Goal: Navigation & Orientation: Find specific page/section

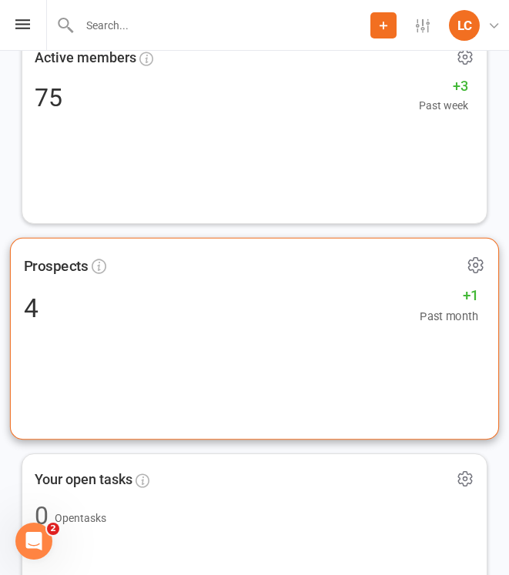
scroll to position [211, 0]
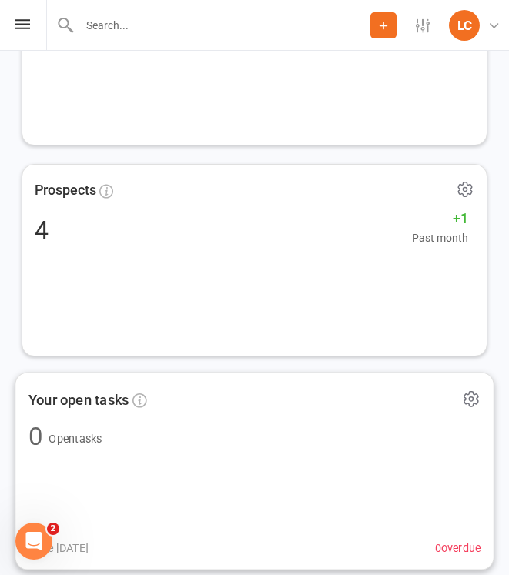
click at [25, 552] on div "Open Intercom Messenger" at bounding box center [33, 541] width 51 height 51
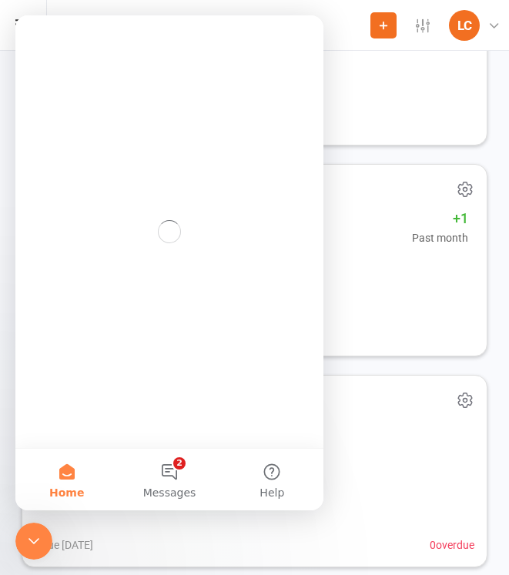
scroll to position [0, 0]
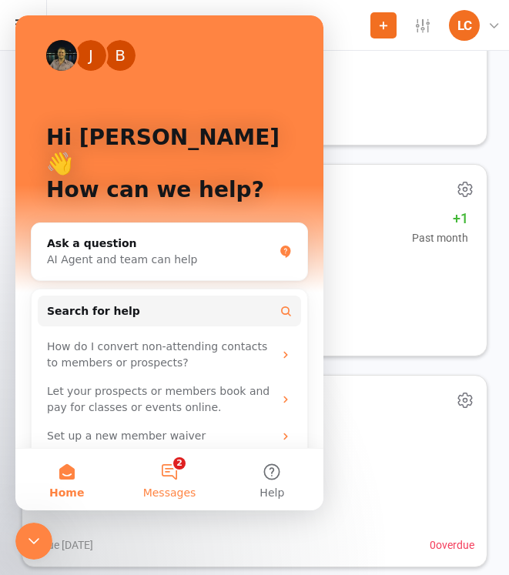
click at [172, 465] on button "2 Messages" at bounding box center [169, 480] width 102 height 62
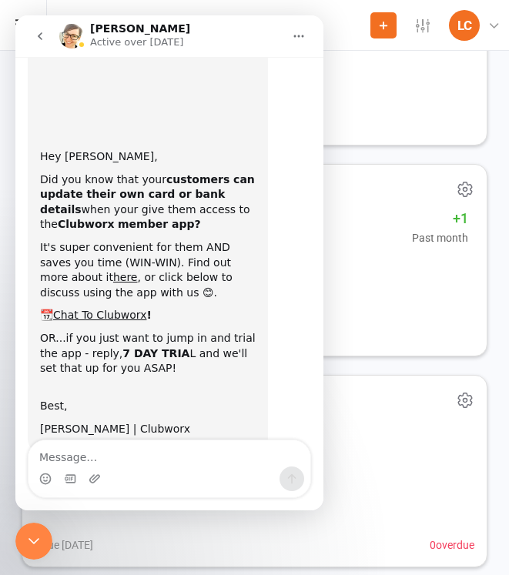
scroll to position [120, 0]
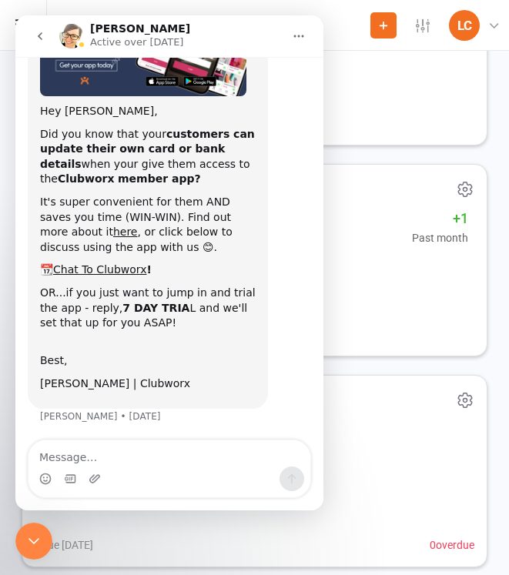
click at [45, 32] on icon "go back" at bounding box center [40, 36] width 12 height 12
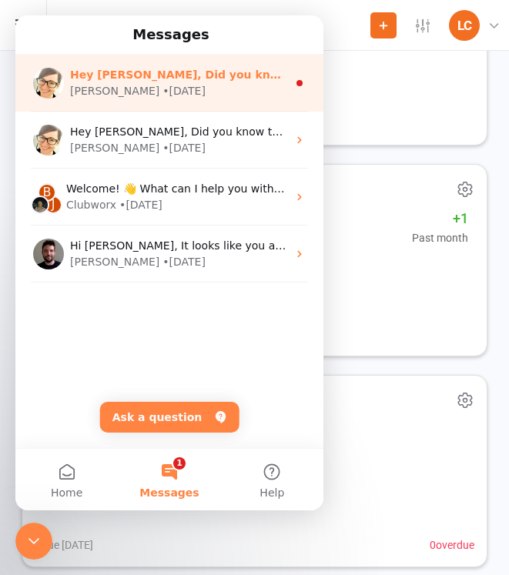
click at [95, 91] on div "[PERSON_NAME]" at bounding box center [114, 91] width 89 height 16
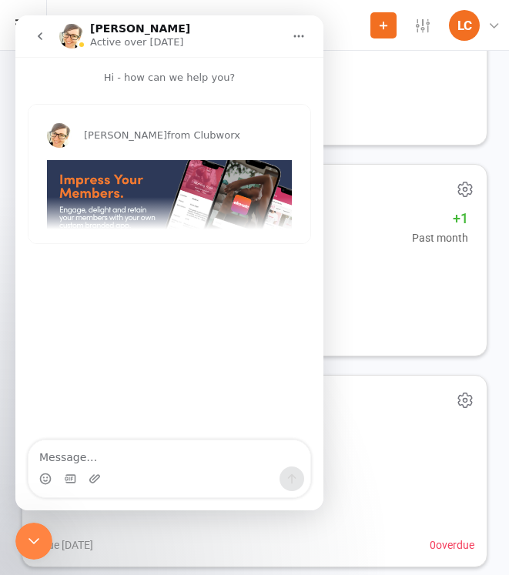
click at [34, 38] on icon "go back" at bounding box center [40, 36] width 12 height 12
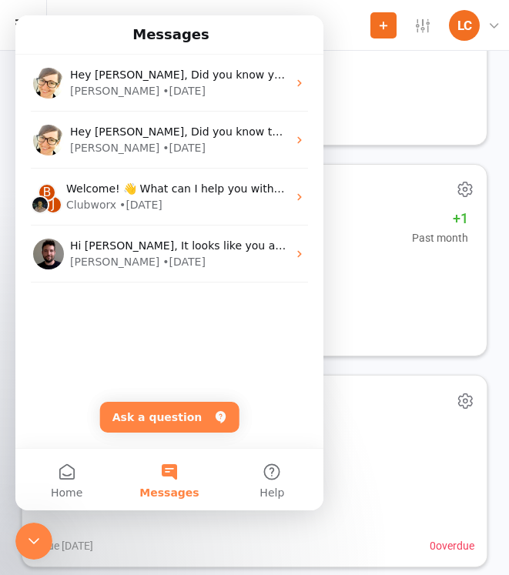
click at [30, 539] on icon "Close Intercom Messenger" at bounding box center [34, 541] width 18 height 18
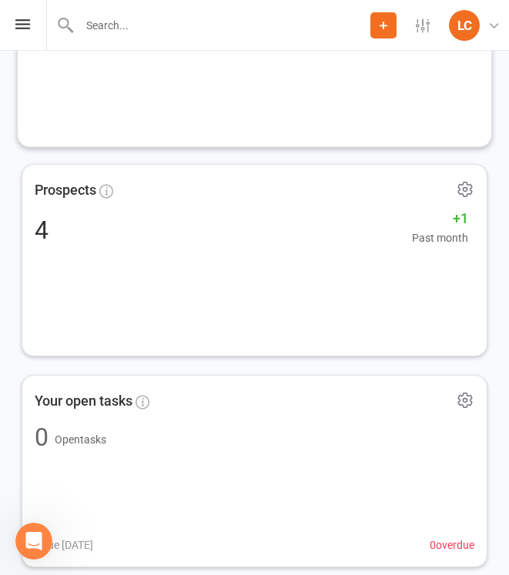
click at [32, 41] on div "Prospect Member Non-attending contact Class / event Appointment Task Membership…" at bounding box center [254, 25] width 509 height 51
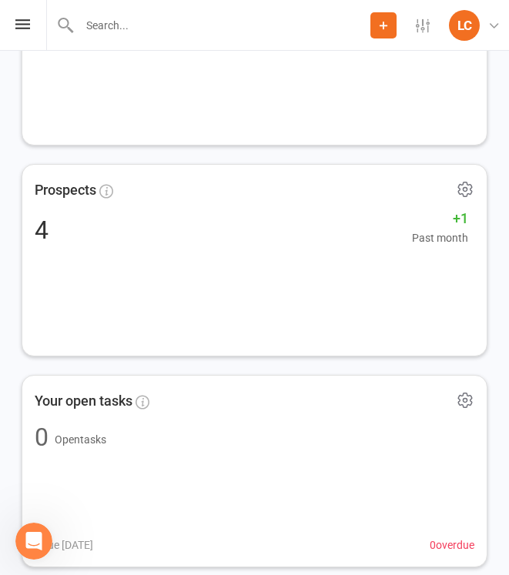
click at [32, 33] on div "Prospect Member Non-attending contact Class / event Appointment Task Membership…" at bounding box center [254, 25] width 509 height 51
click at [22, 29] on div "Prospect Member Non-attending contact Class / event Appointment Task Membership…" at bounding box center [254, 25] width 509 height 51
click at [23, 23] on icon at bounding box center [22, 24] width 15 height 10
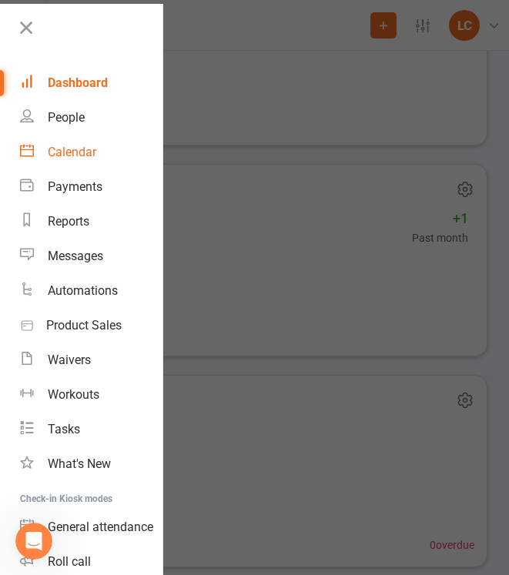
click at [79, 146] on div "Calendar" at bounding box center [72, 152] width 49 height 15
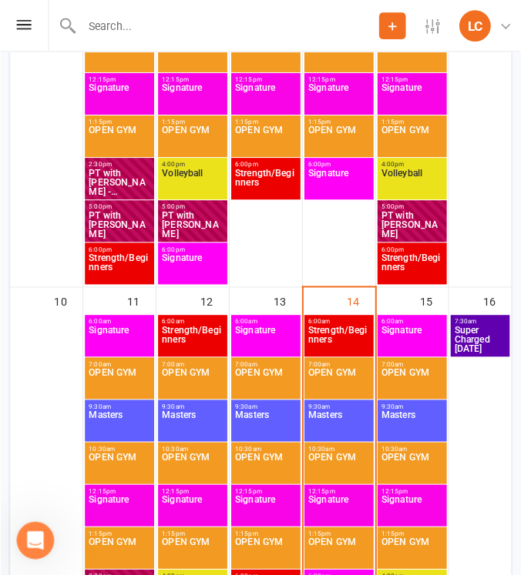
scroll to position [885, 0]
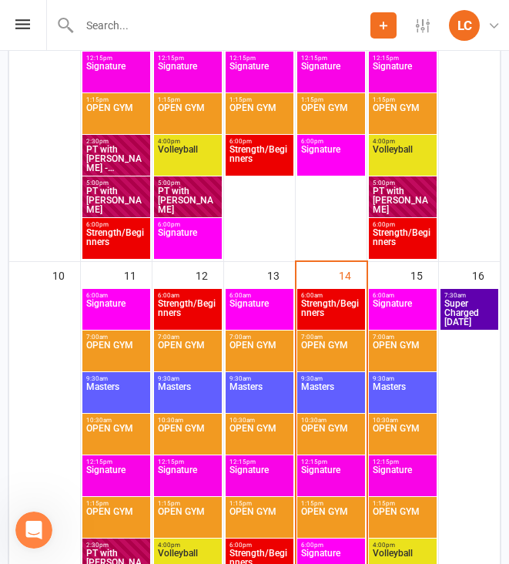
click at [407, 307] on span "Signature" at bounding box center [403, 313] width 62 height 28
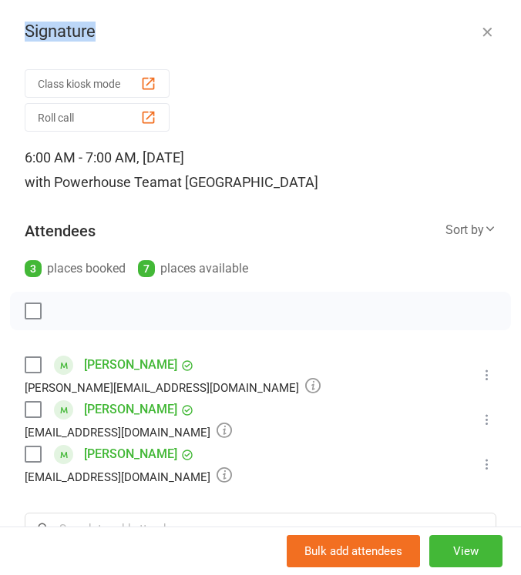
click at [461, 24] on div "Signature Class kiosk mode Roll call 6:00 AM - 7:00 AM, [DATE] with Powerhouse …" at bounding box center [260, 287] width 521 height 575
click at [479, 24] on icon "button" at bounding box center [486, 31] width 15 height 15
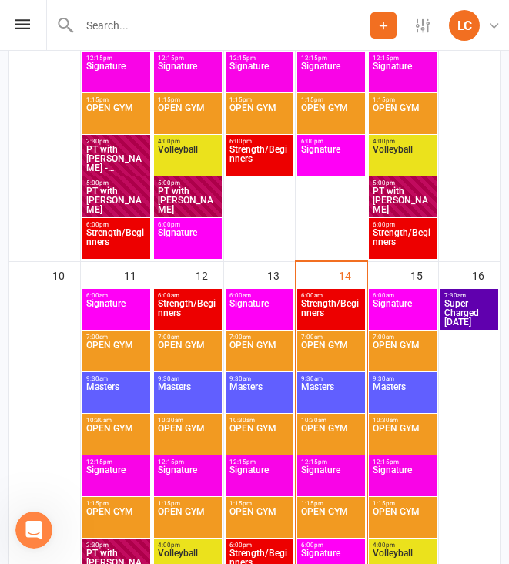
click at [334, 308] on span "Strength/Beginners" at bounding box center [331, 313] width 62 height 28
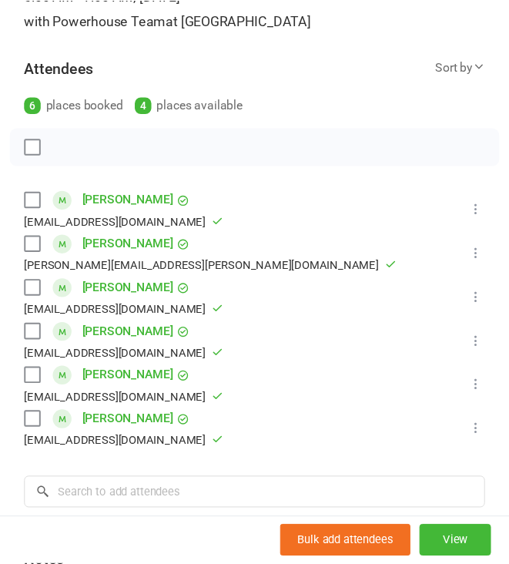
scroll to position [0, 0]
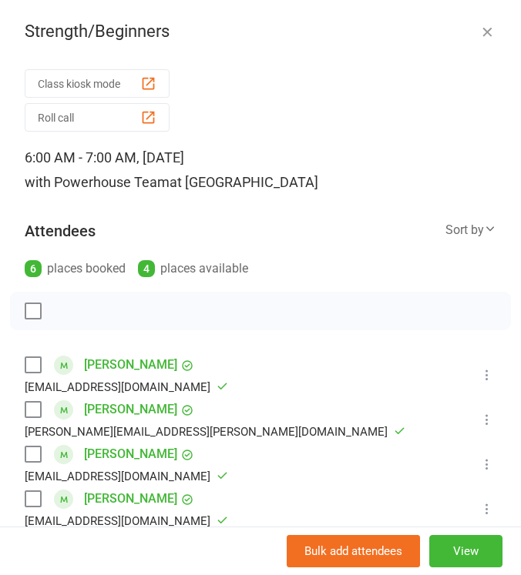
click at [479, 28] on icon "button" at bounding box center [486, 31] width 15 height 15
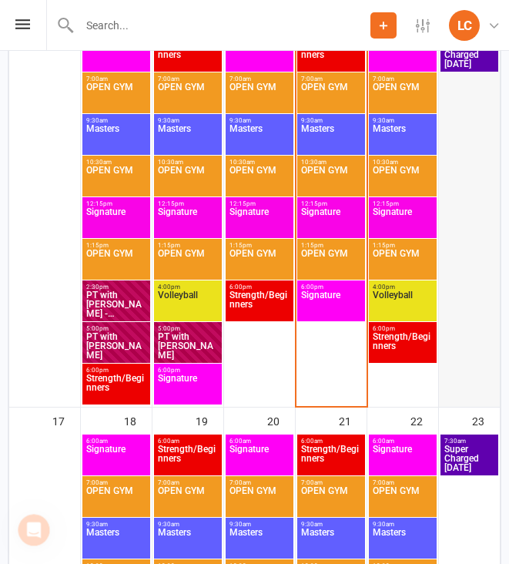
scroll to position [1153, 0]
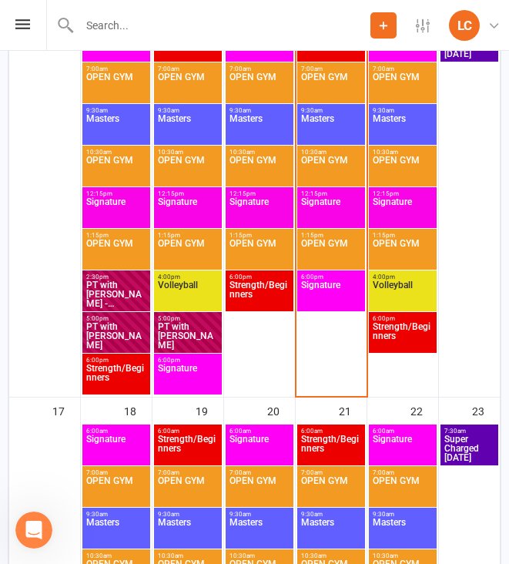
click at [397, 340] on span "Strength/Beginners" at bounding box center [403, 336] width 62 height 28
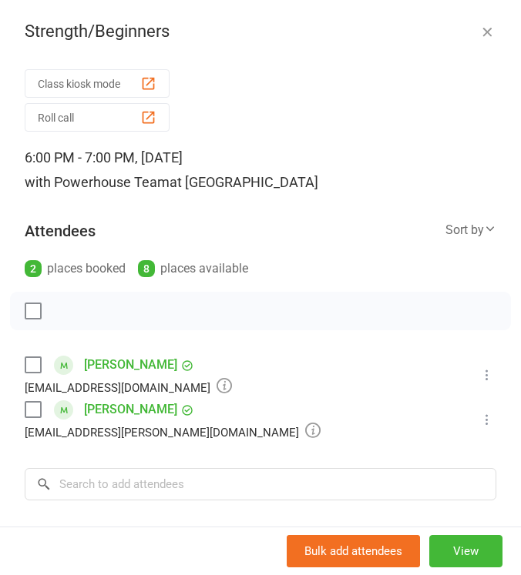
click at [479, 38] on icon "button" at bounding box center [486, 31] width 15 height 15
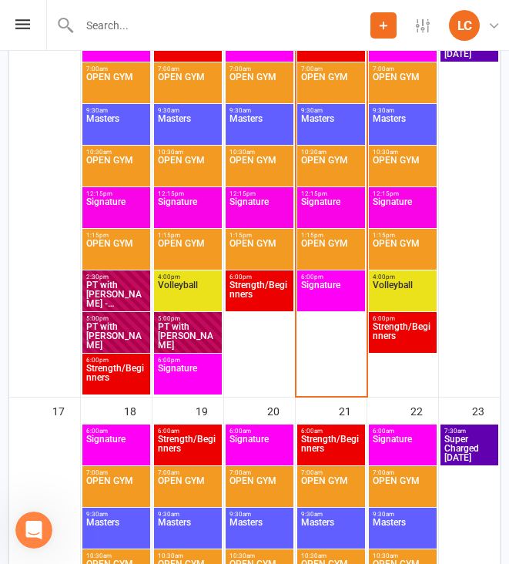
click at [408, 286] on span "Volleyball" at bounding box center [403, 294] width 62 height 28
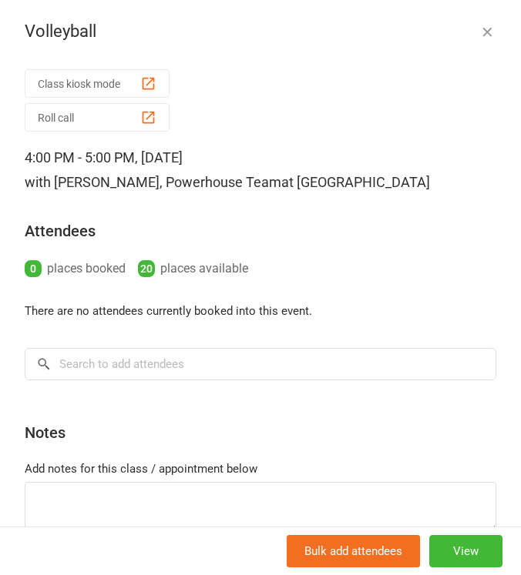
click at [479, 32] on icon "button" at bounding box center [486, 31] width 15 height 15
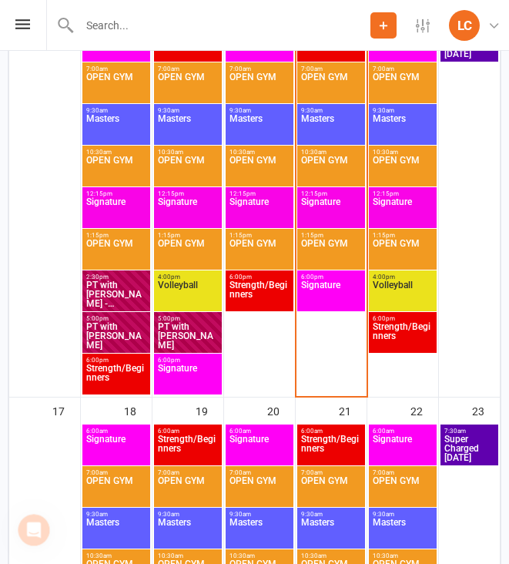
click at [183, 301] on span "Volleyball" at bounding box center [188, 294] width 62 height 28
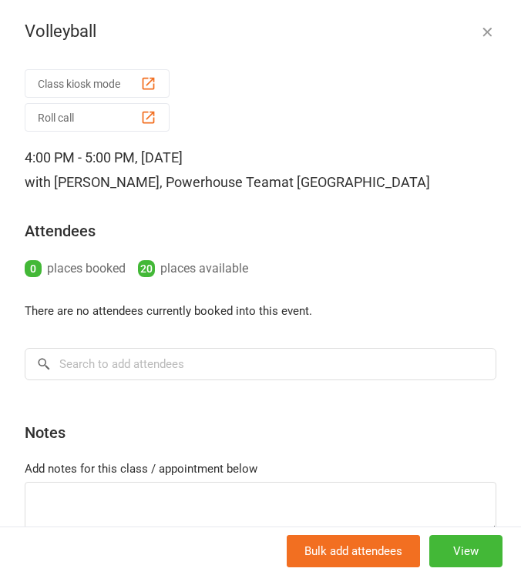
click at [479, 39] on icon "button" at bounding box center [486, 31] width 15 height 15
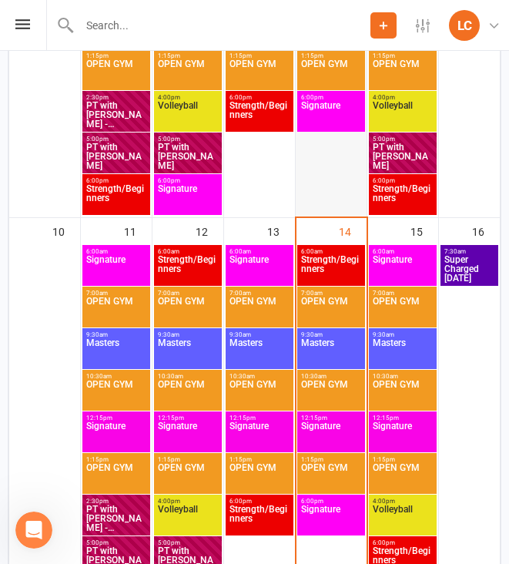
scroll to position [850, 0]
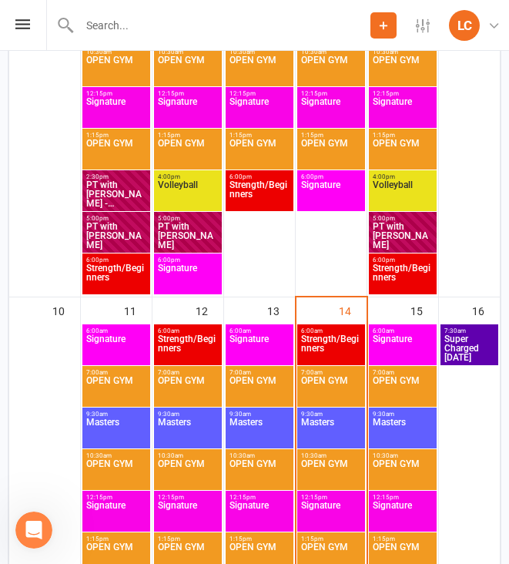
click at [263, 342] on span "Signature" at bounding box center [260, 348] width 62 height 28
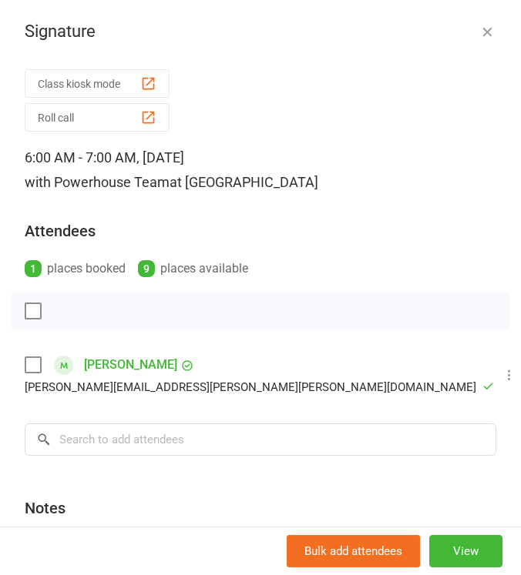
click at [479, 34] on icon "button" at bounding box center [486, 31] width 15 height 15
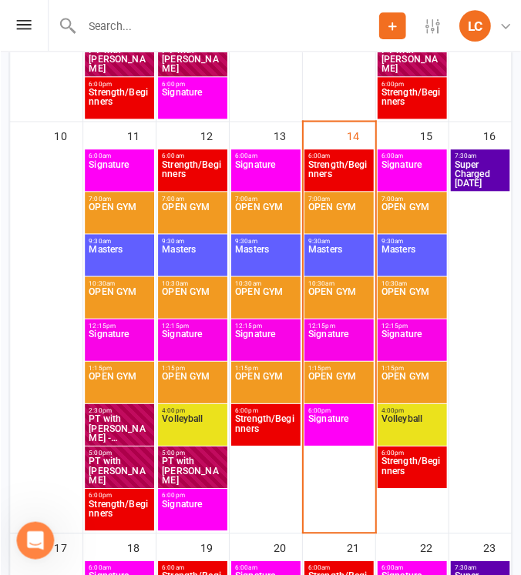
scroll to position [1037, 0]
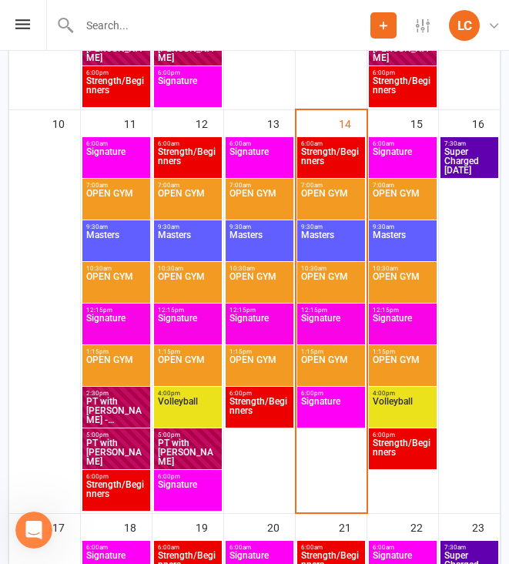
click at [455, 163] on span "Super Charged [DATE]" at bounding box center [470, 161] width 52 height 28
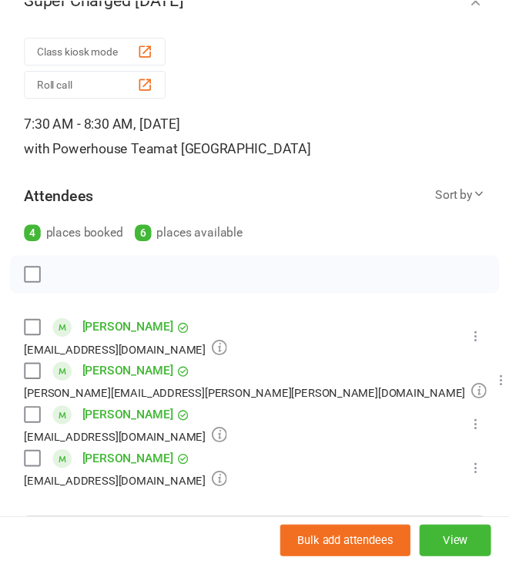
scroll to position [0, 0]
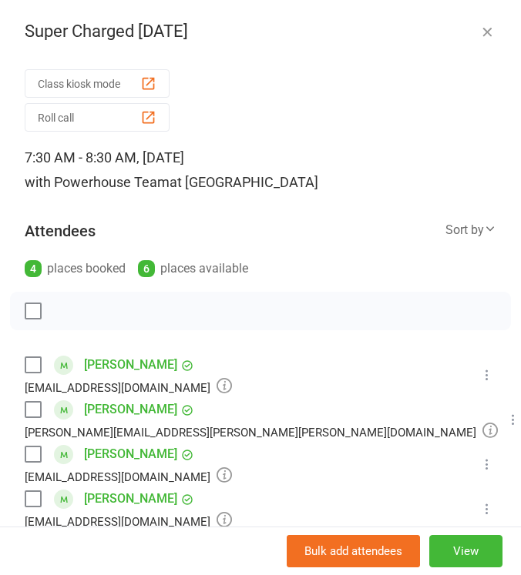
click at [479, 29] on icon "button" at bounding box center [486, 31] width 15 height 15
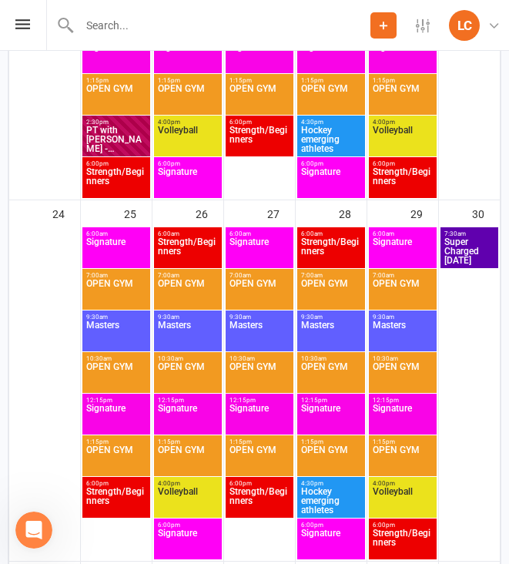
scroll to position [1535, 0]
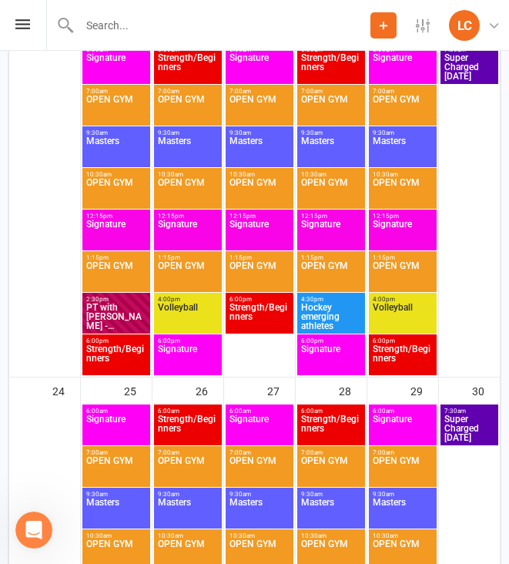
click at [319, 322] on span "Hockey emerging athletes" at bounding box center [331, 317] width 62 height 28
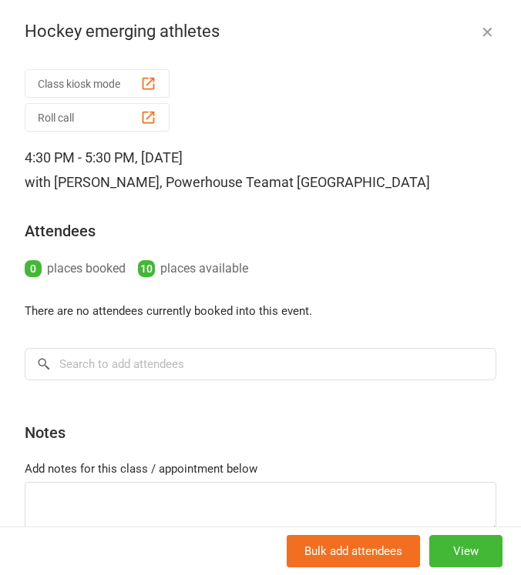
click at [479, 25] on icon "button" at bounding box center [486, 31] width 15 height 15
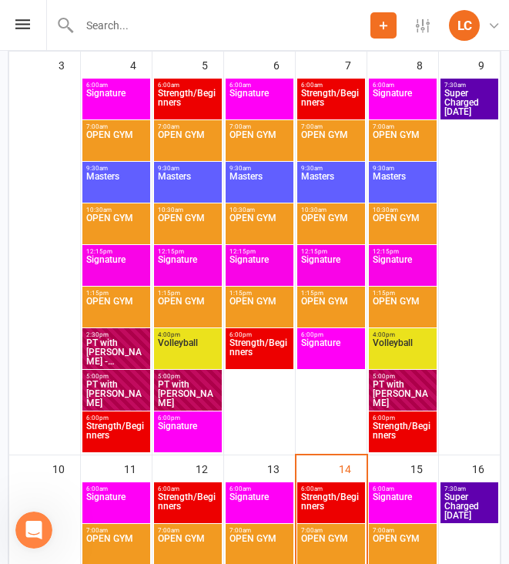
scroll to position [534, 0]
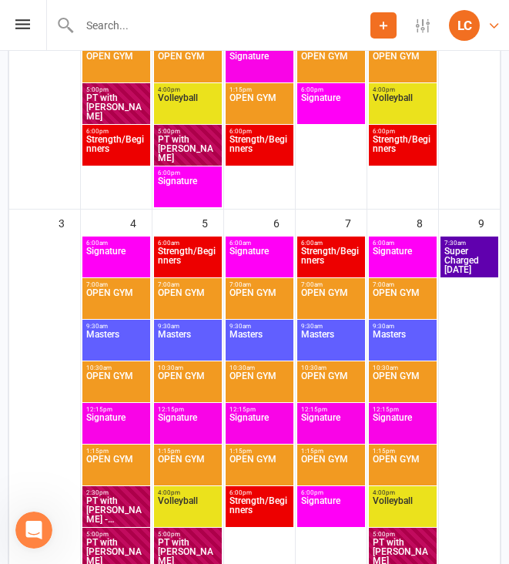
click at [487, 21] on link "[PERSON_NAME] Powerhouse Physiotherapy Pty Ltd" at bounding box center [479, 25] width 60 height 31
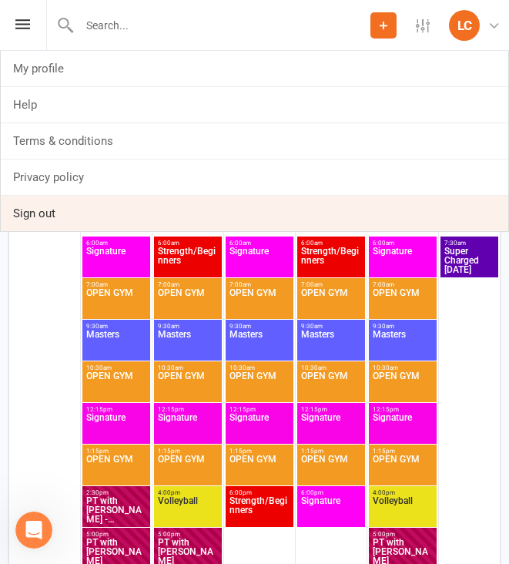
click at [89, 207] on link "Sign out" at bounding box center [255, 213] width 508 height 35
